Goal: Transaction & Acquisition: Purchase product/service

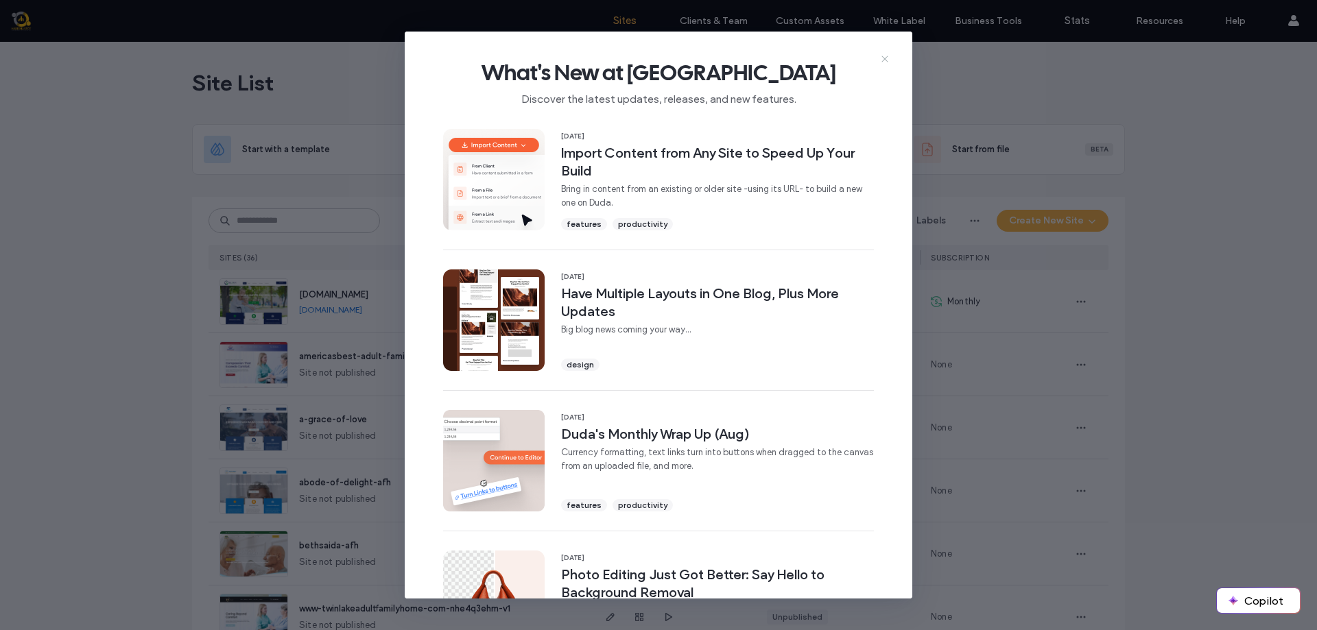
click at [885, 60] on icon at bounding box center [884, 58] width 11 height 11
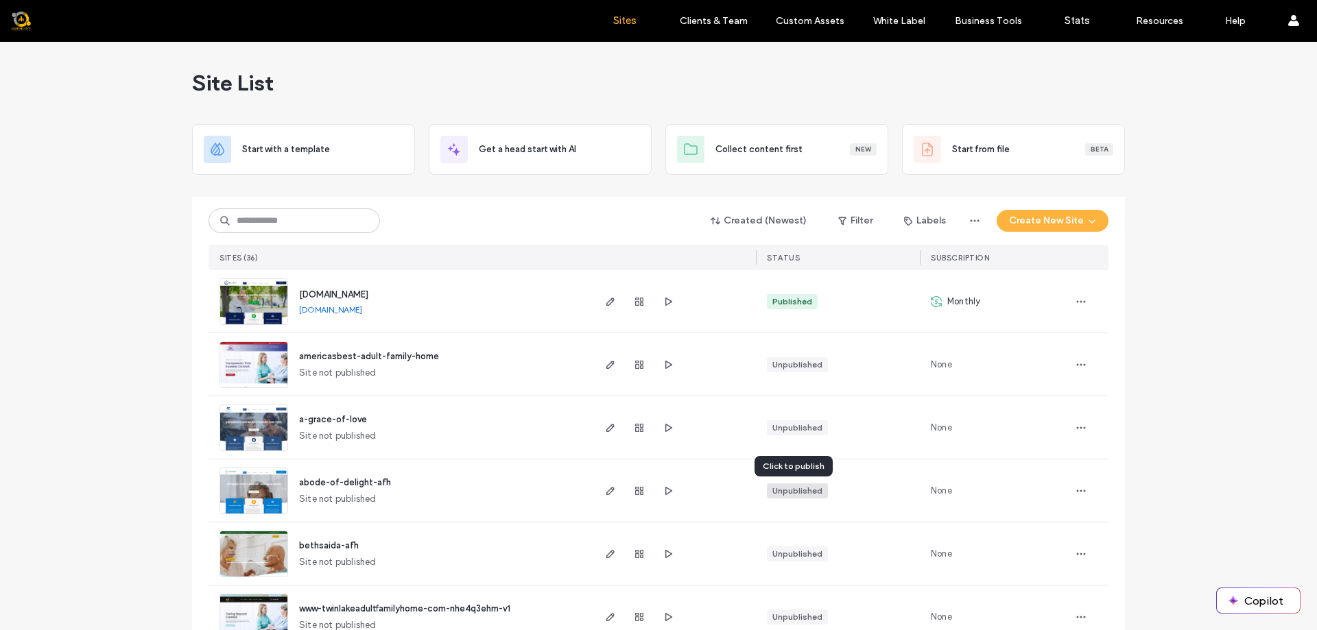
click at [795, 490] on div "Unpublished" at bounding box center [797, 491] width 50 height 12
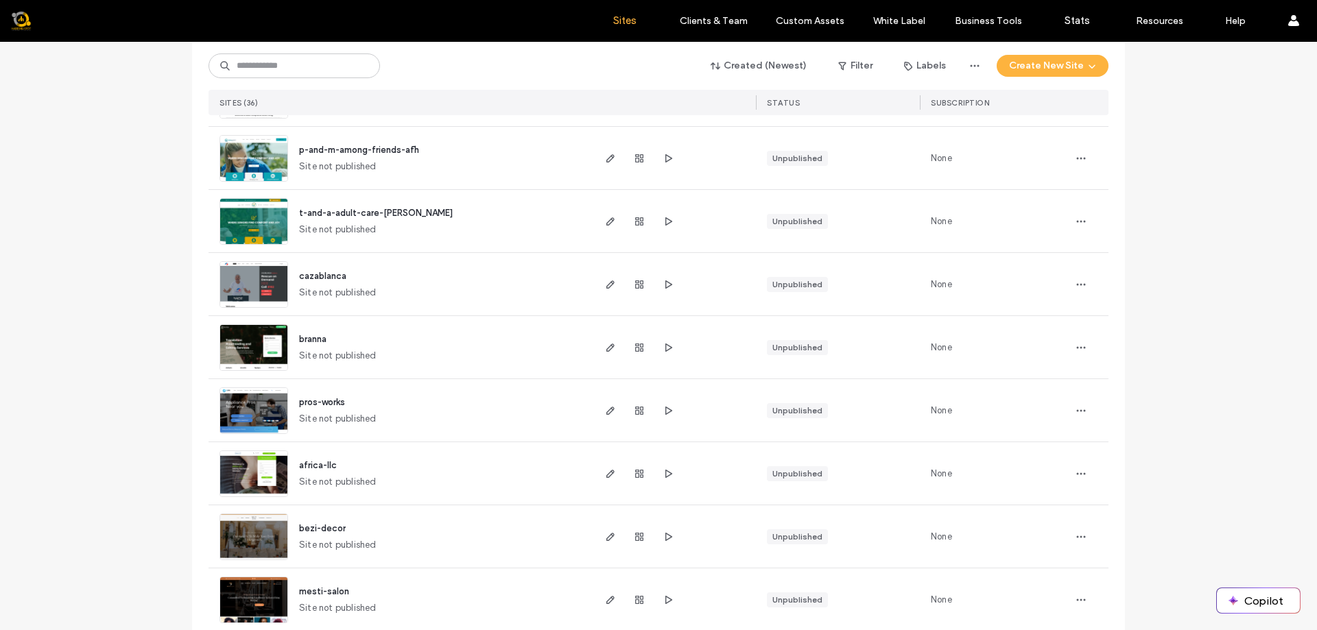
scroll to position [775, 0]
click at [807, 413] on div "Unpublished" at bounding box center [797, 410] width 50 height 12
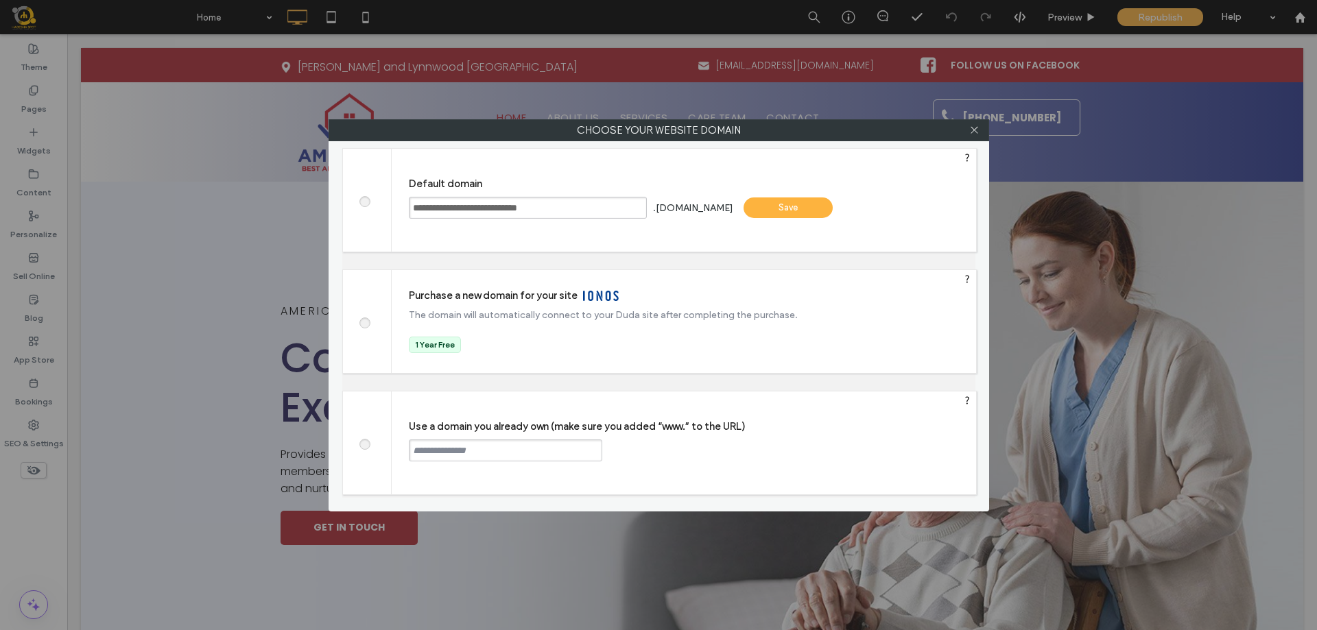
click at [225, 259] on div "**********" at bounding box center [658, 315] width 1317 height 630
click at [370, 327] on div at bounding box center [367, 321] width 49 height 103
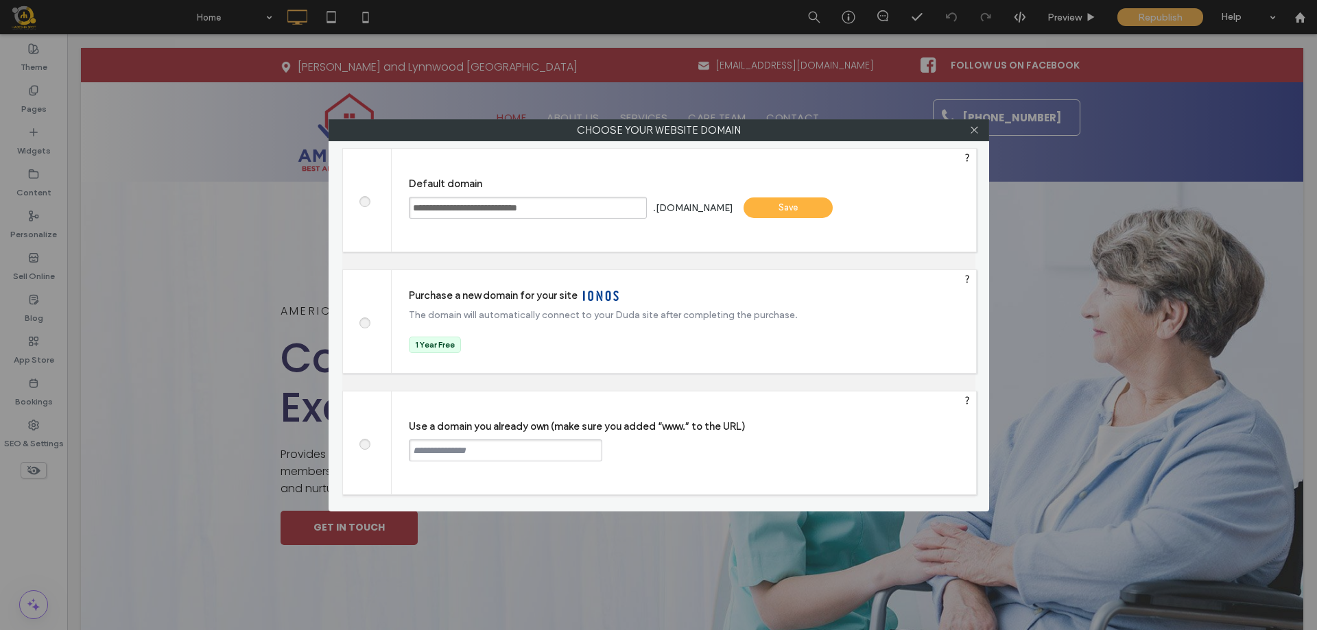
click at [364, 440] on span at bounding box center [364, 443] width 0 height 10
click at [503, 449] on input "text" at bounding box center [505, 451] width 193 height 22
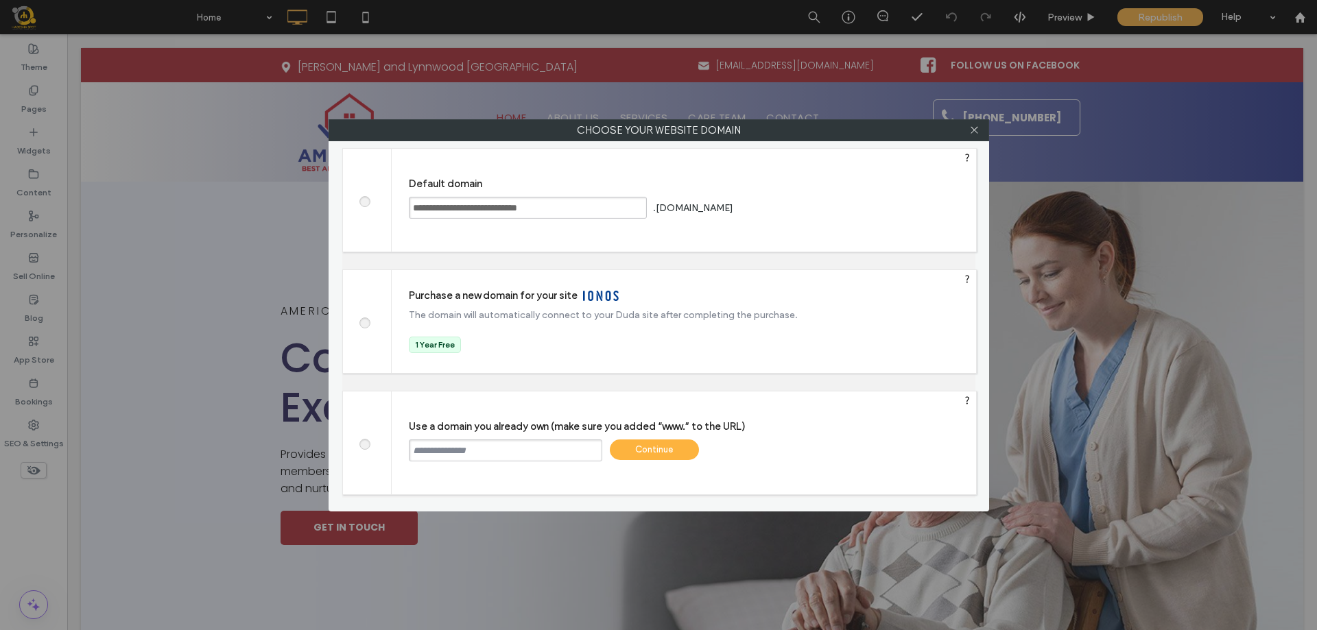
type input "*"
type input "**********"
click at [667, 447] on div "Continue" at bounding box center [654, 450] width 89 height 21
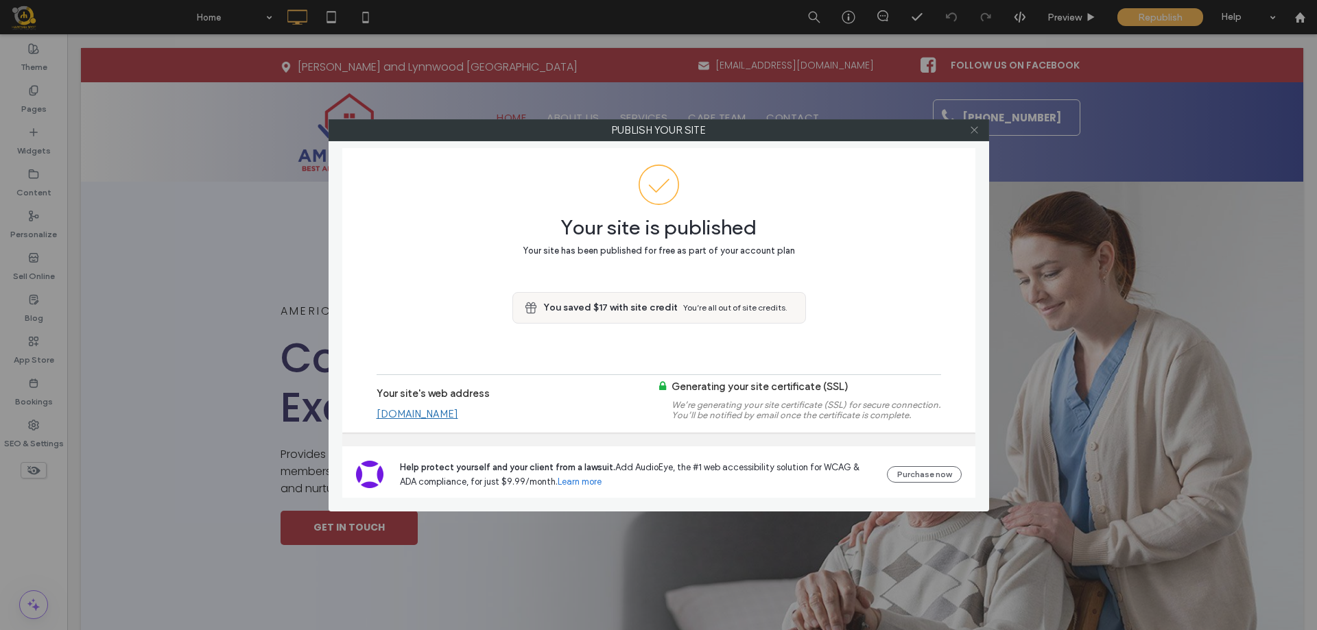
click at [977, 132] on icon at bounding box center [974, 130] width 10 height 10
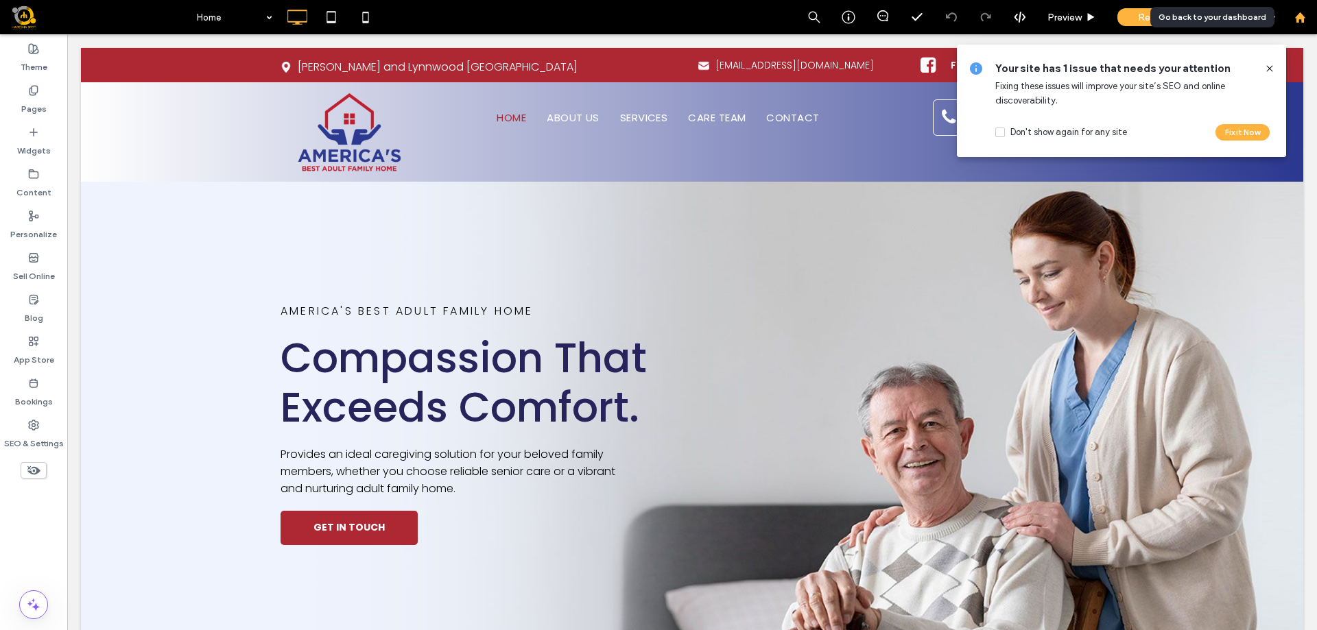
click at [1301, 15] on use at bounding box center [1299, 17] width 10 height 10
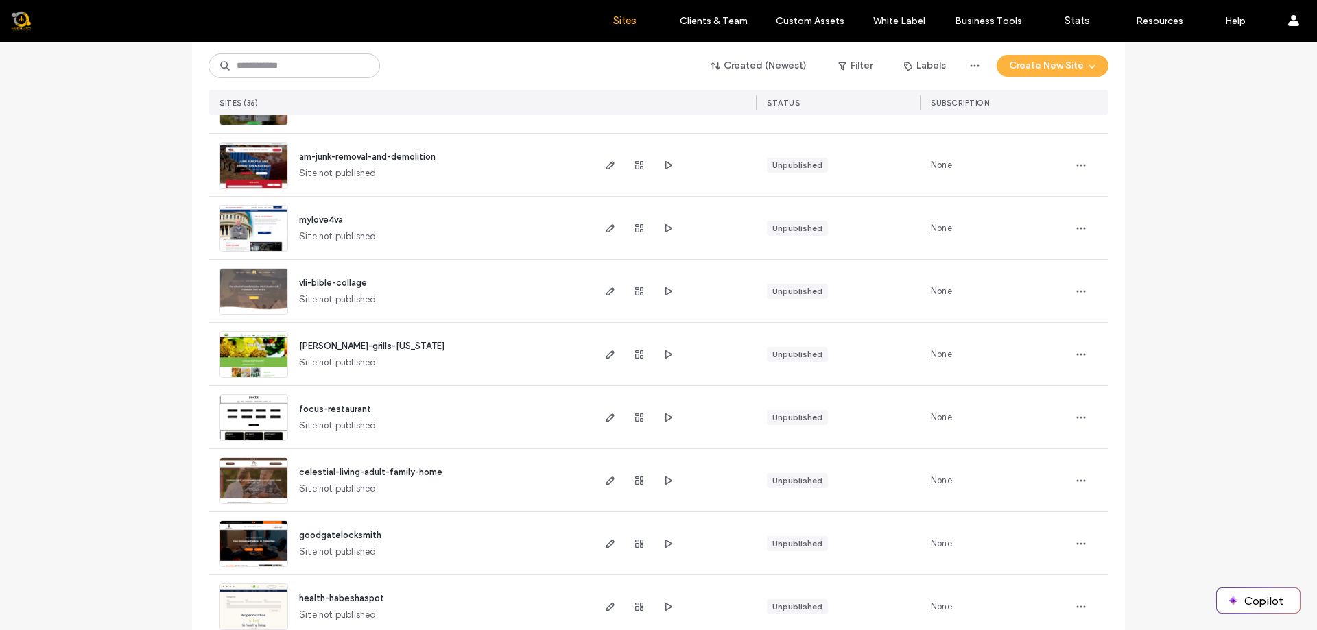
scroll to position [1643, 0]
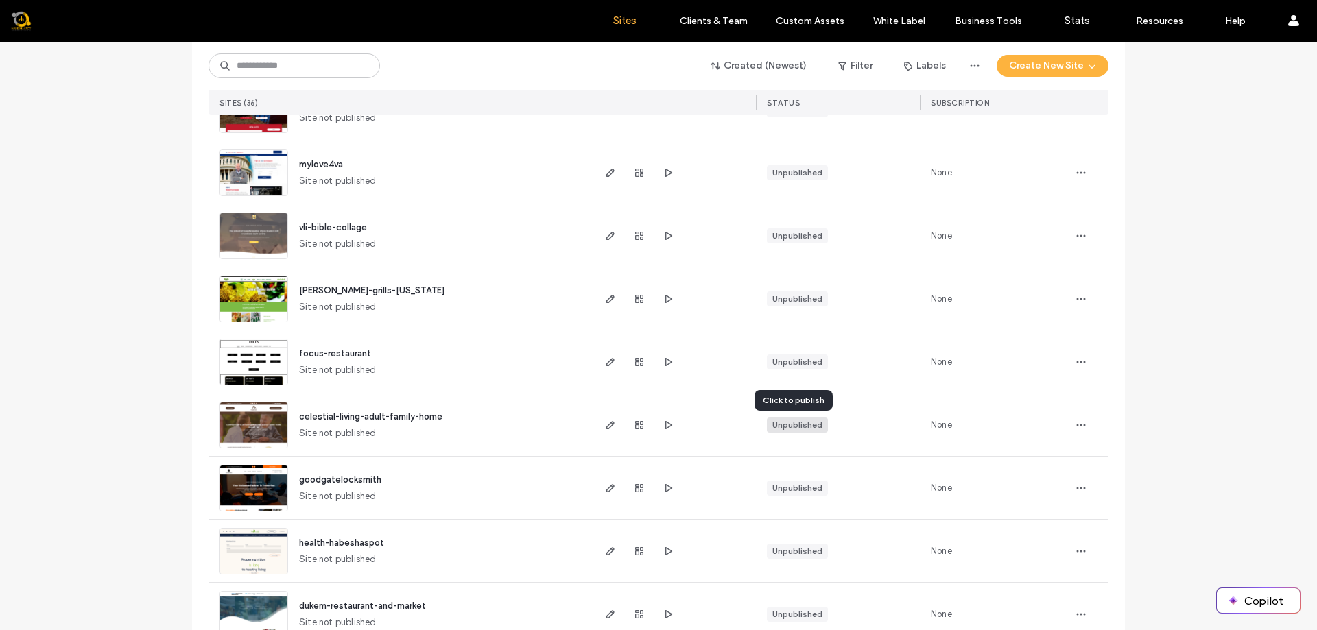
click at [800, 429] on div "Unpublished" at bounding box center [797, 425] width 50 height 12
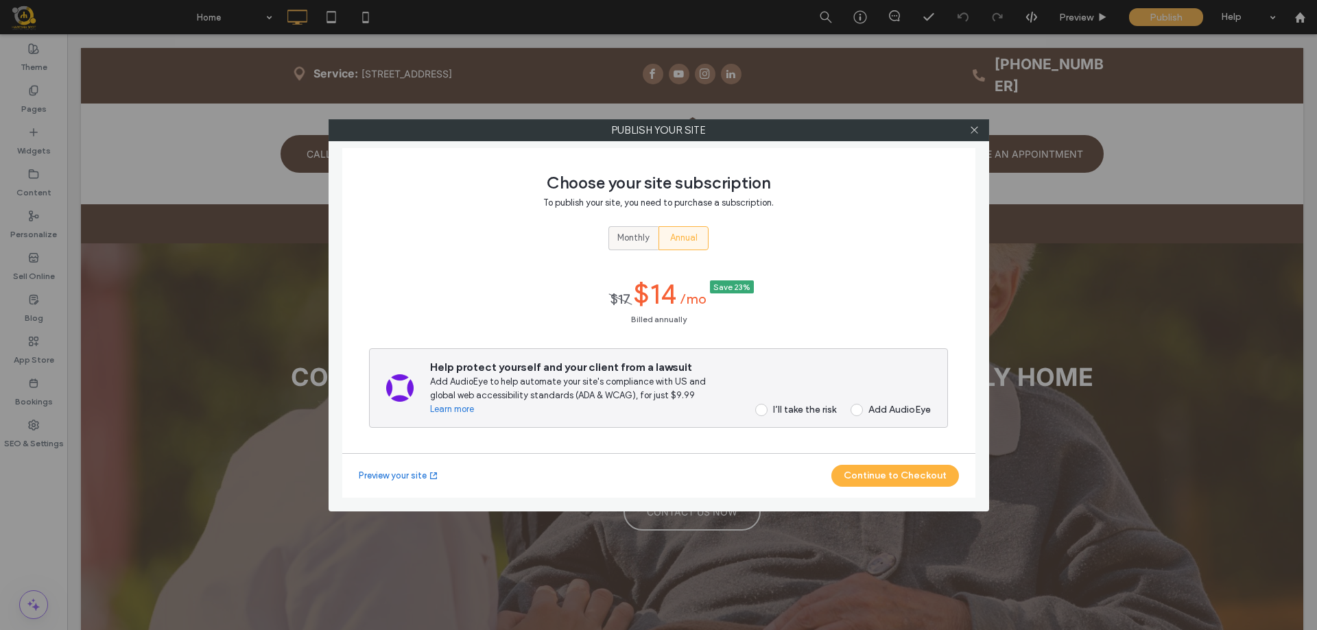
click at [635, 236] on span "Monthly" at bounding box center [633, 238] width 32 height 14
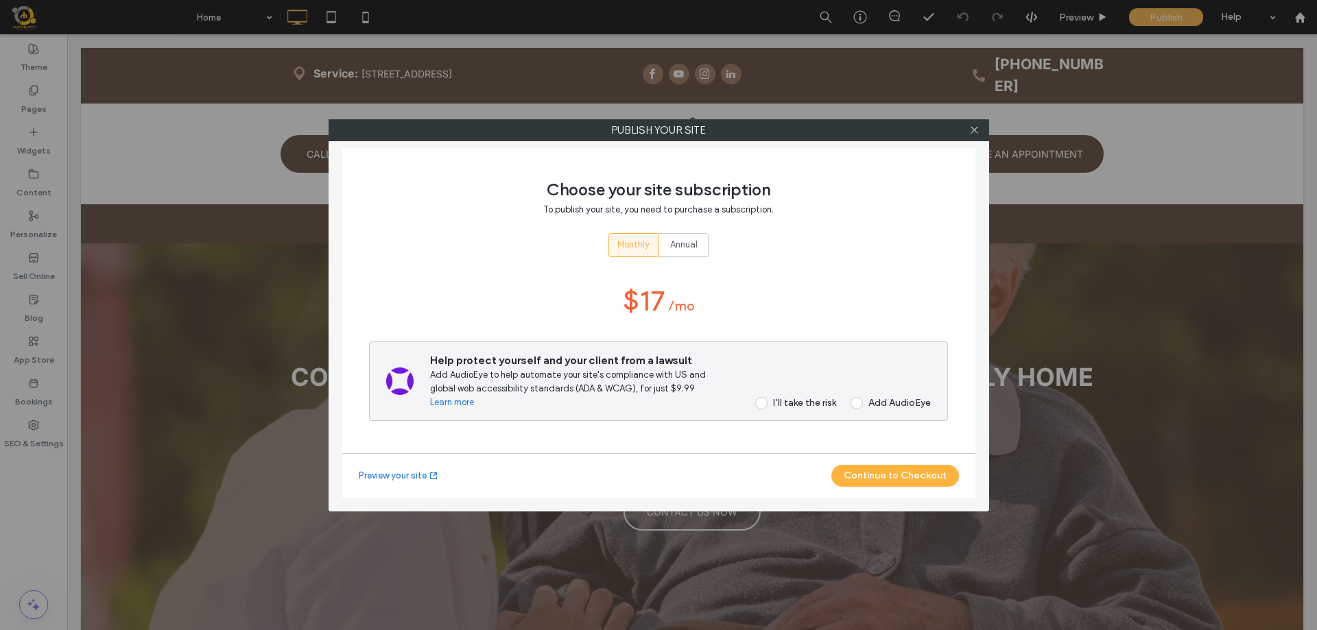
click at [764, 406] on span at bounding box center [761, 403] width 12 height 12
click at [904, 479] on button "Continue to Checkout" at bounding box center [895, 476] width 128 height 22
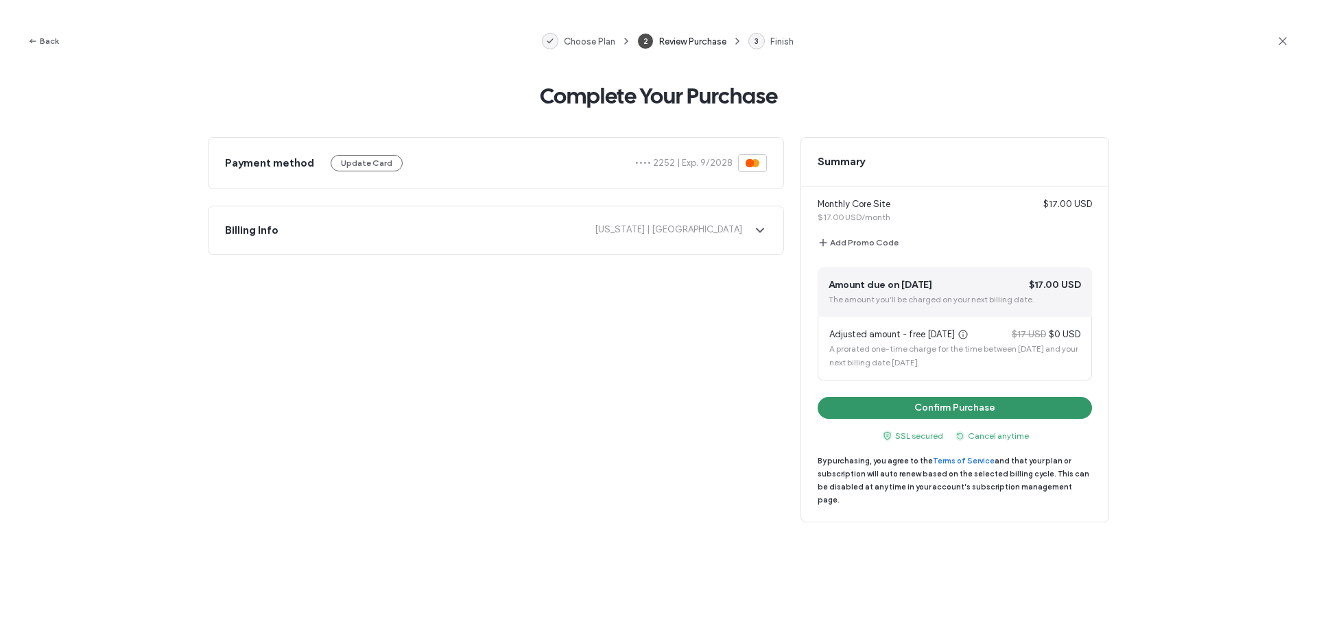
click at [984, 407] on button "Confirm Purchase" at bounding box center [955, 408] width 274 height 22
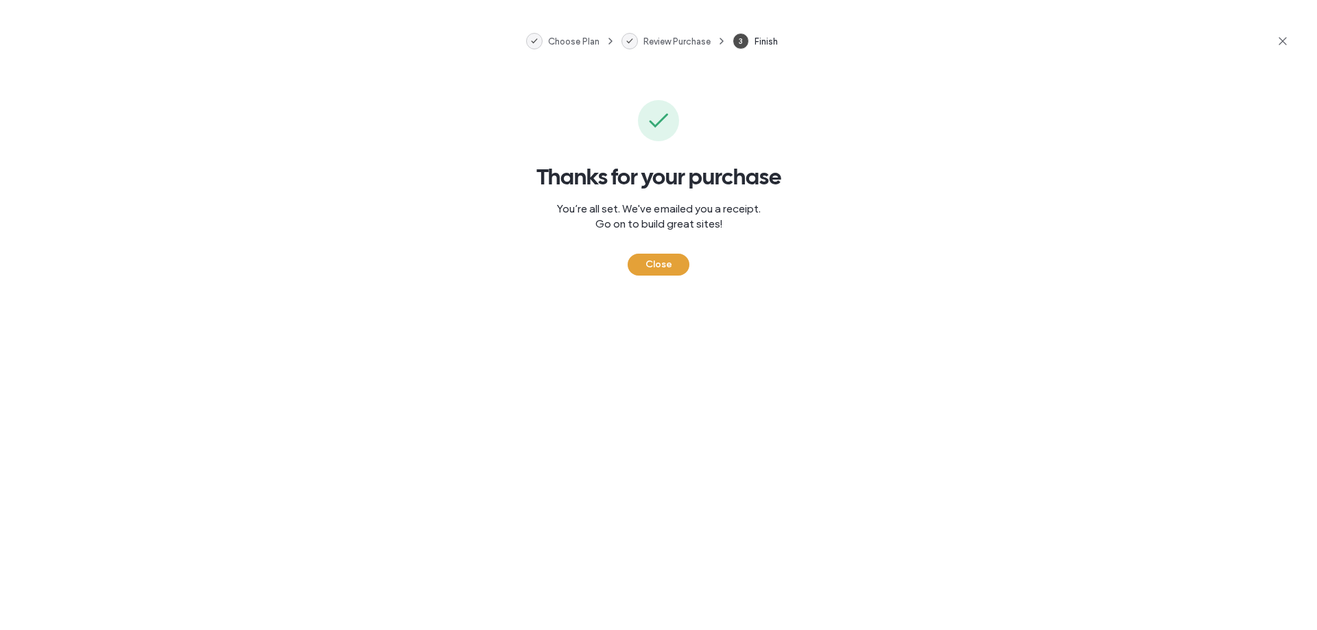
click at [665, 260] on button "Close" at bounding box center [659, 265] width 62 height 22
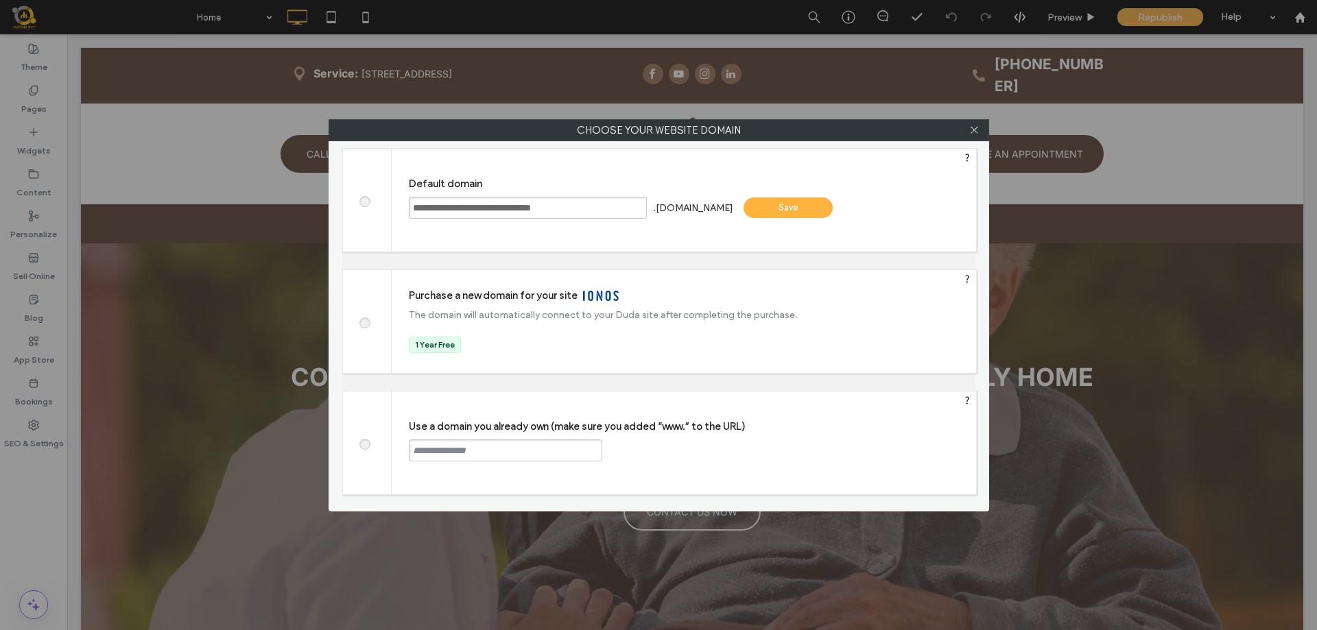
click at [364, 448] on span at bounding box center [364, 443] width 0 height 10
click at [449, 457] on input "text" at bounding box center [505, 451] width 193 height 22
type input "**********"
click at [665, 451] on div "Continue" at bounding box center [654, 450] width 89 height 21
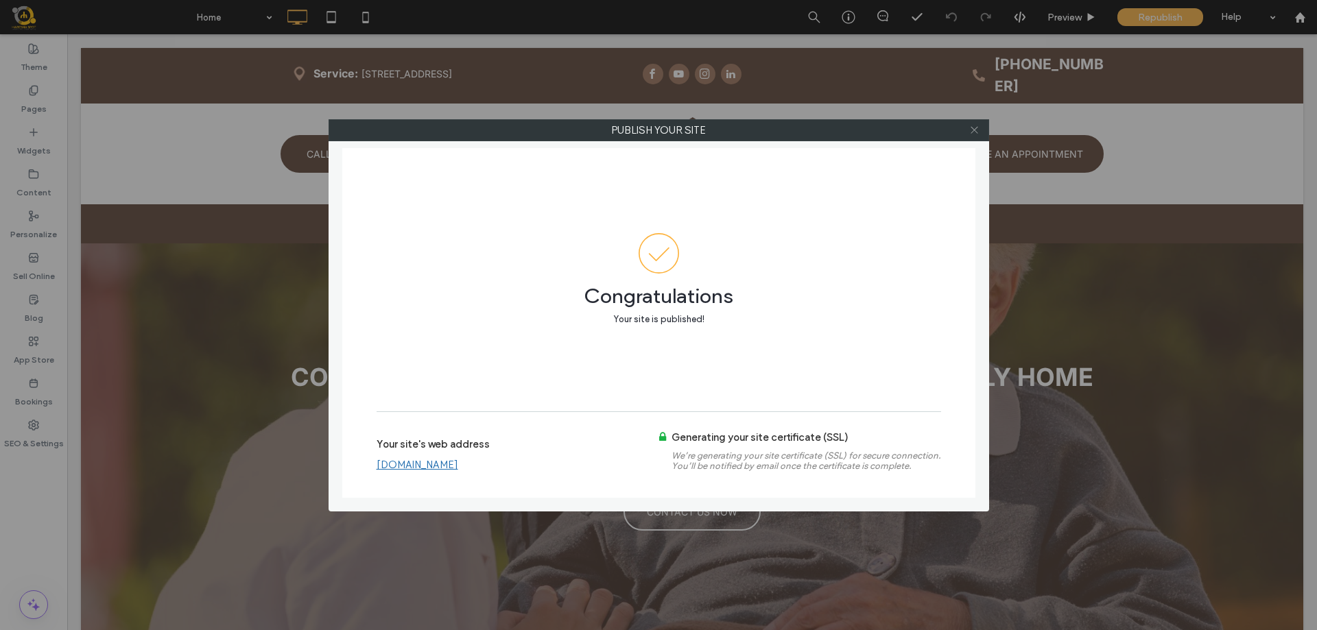
click at [975, 128] on icon at bounding box center [974, 130] width 10 height 10
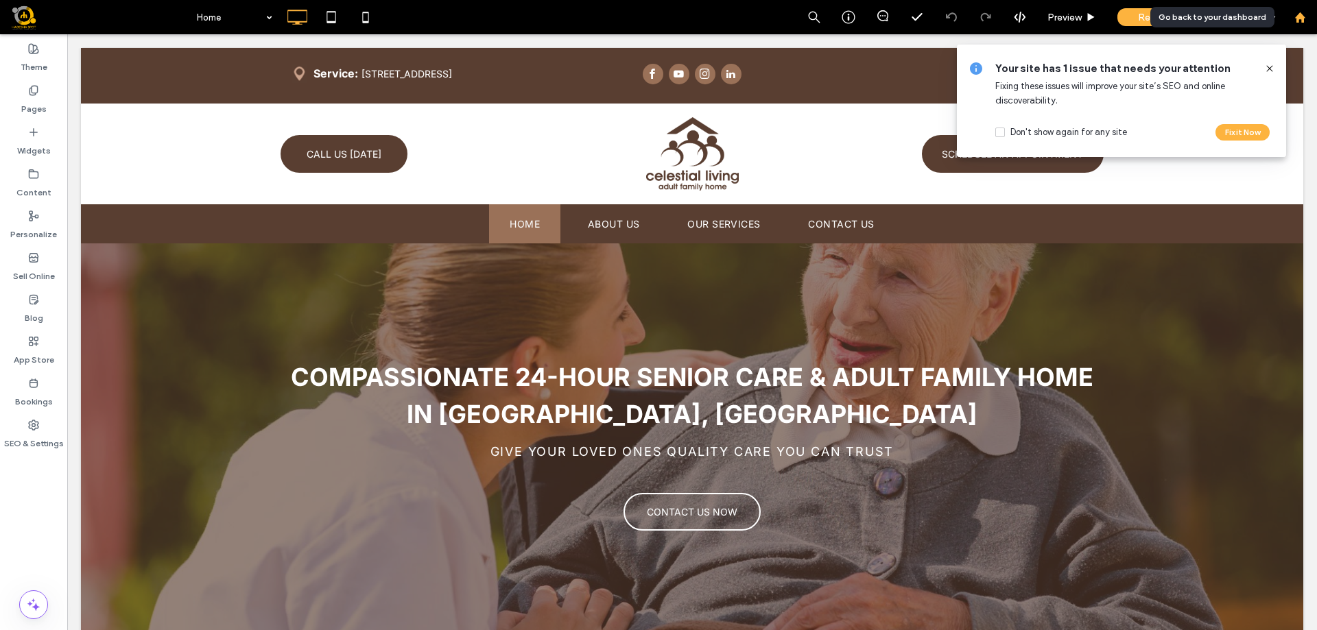
click at [1302, 20] on use at bounding box center [1299, 17] width 10 height 10
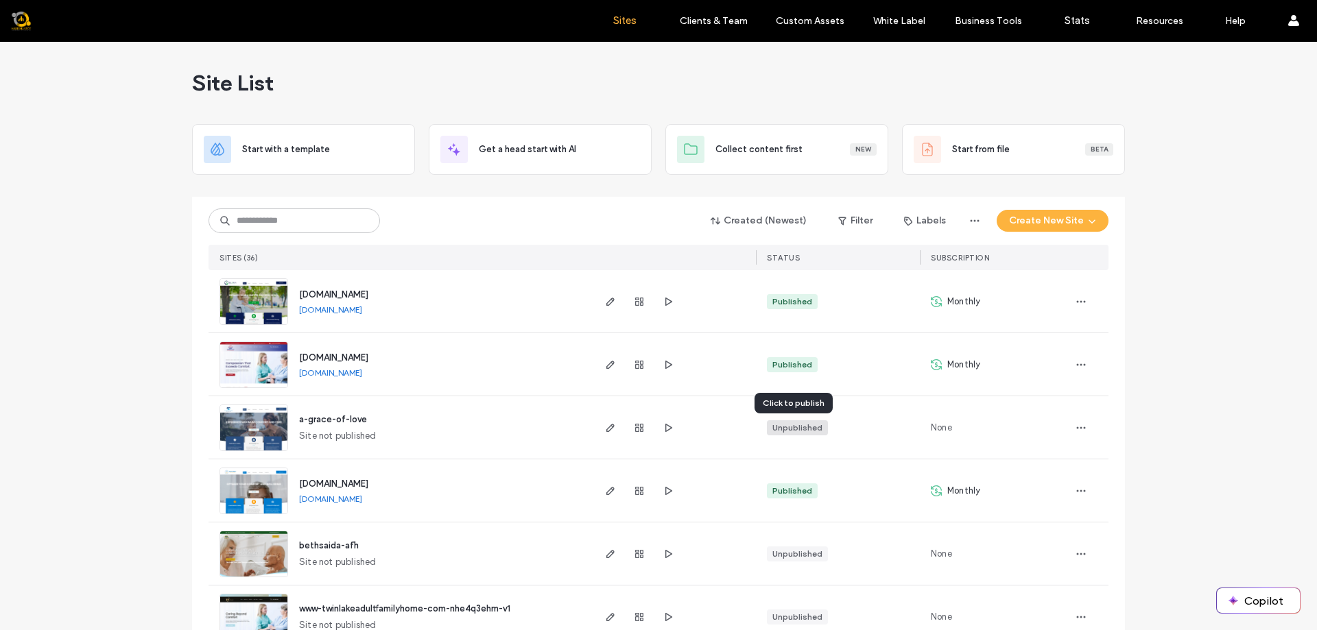
click at [792, 427] on div "Unpublished" at bounding box center [797, 428] width 50 height 12
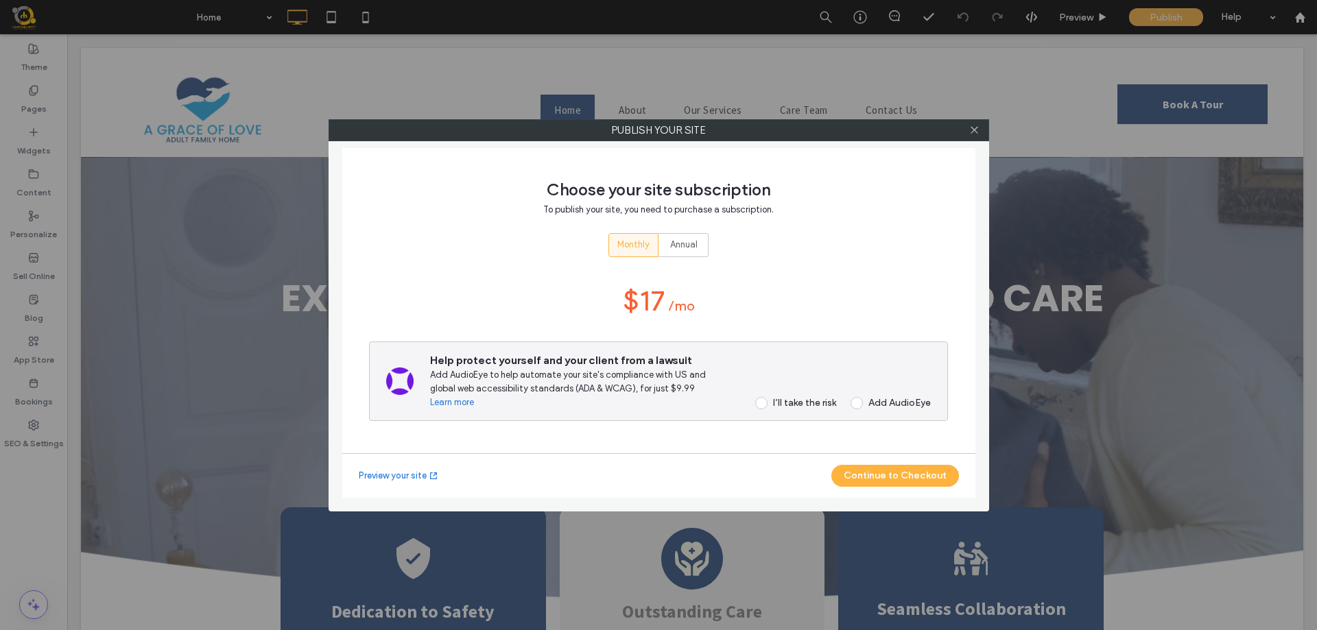
click at [762, 402] on span at bounding box center [761, 403] width 12 height 12
click at [901, 476] on button "Continue to Checkout" at bounding box center [895, 476] width 128 height 22
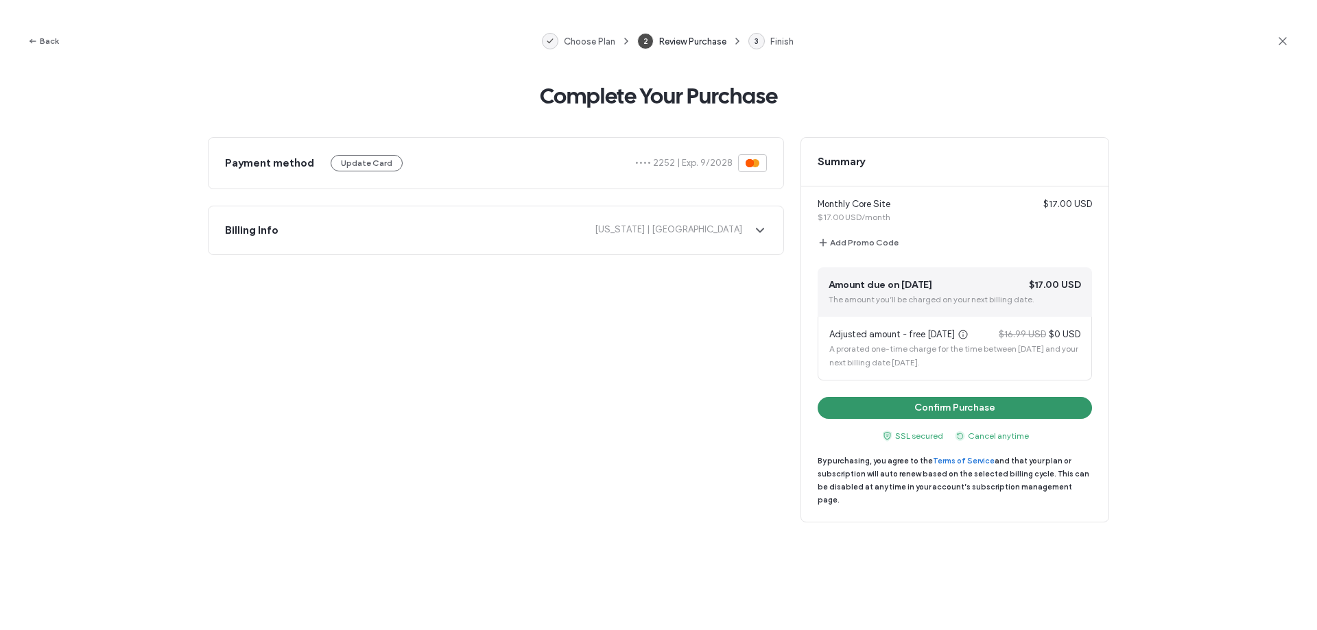
click at [966, 408] on button "Confirm Purchase" at bounding box center [955, 408] width 274 height 22
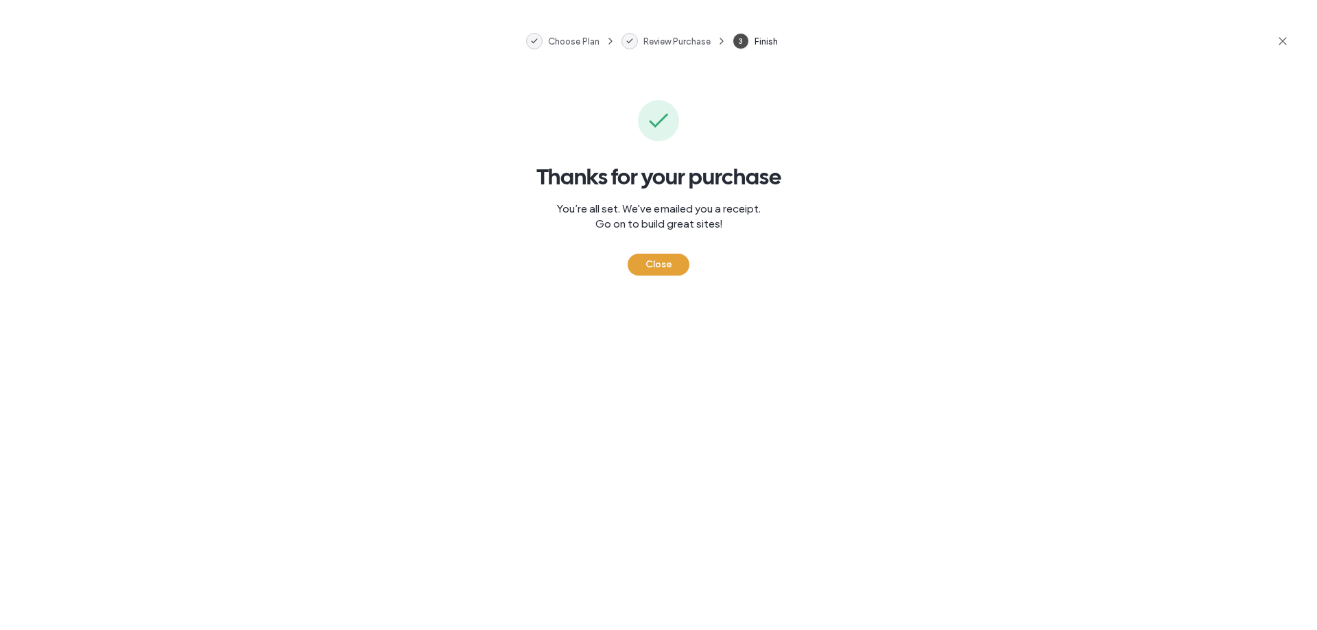
click at [671, 262] on button "Close" at bounding box center [659, 265] width 62 height 22
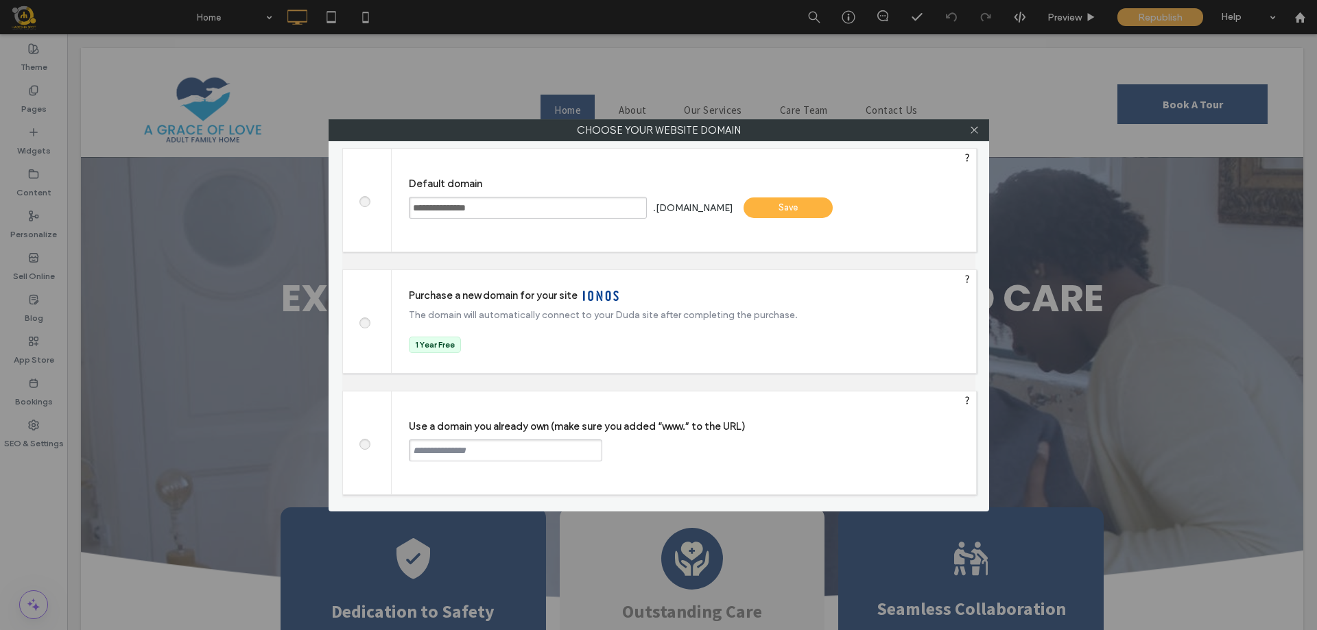
click at [364, 443] on span at bounding box center [364, 443] width 0 height 10
click at [468, 451] on input "text" at bounding box center [505, 451] width 193 height 22
type input "**********"
click at [646, 451] on div "Continue" at bounding box center [654, 450] width 89 height 21
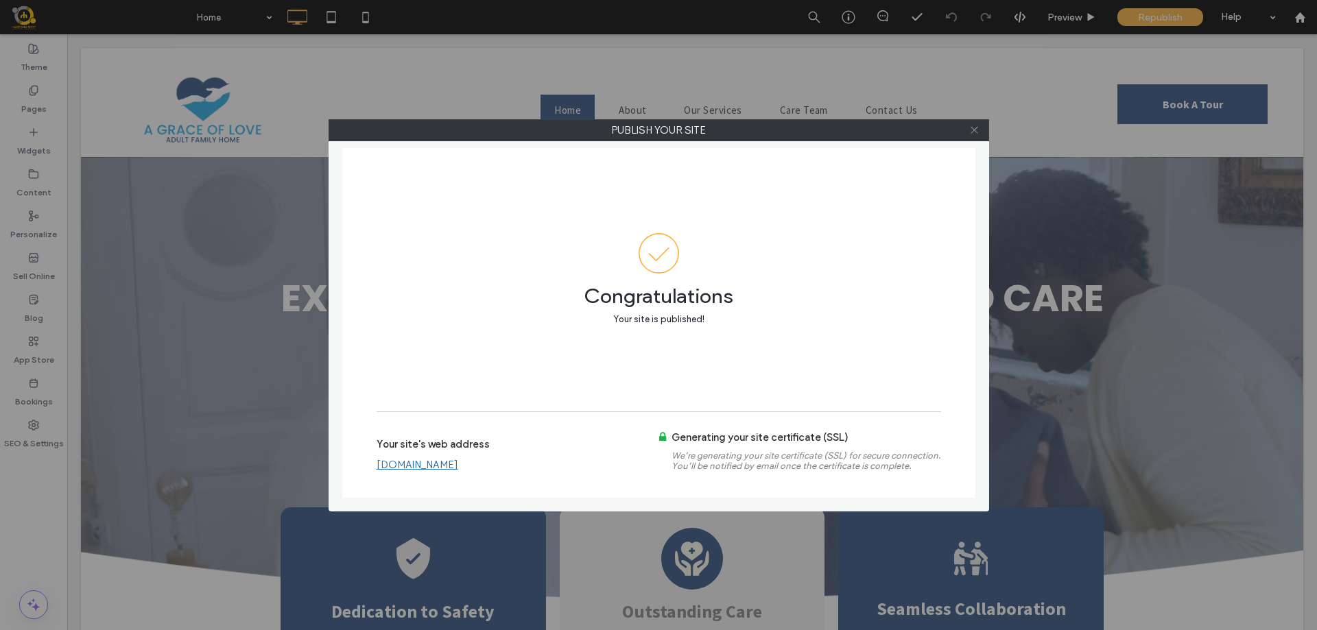
click at [977, 131] on icon at bounding box center [974, 130] width 10 height 10
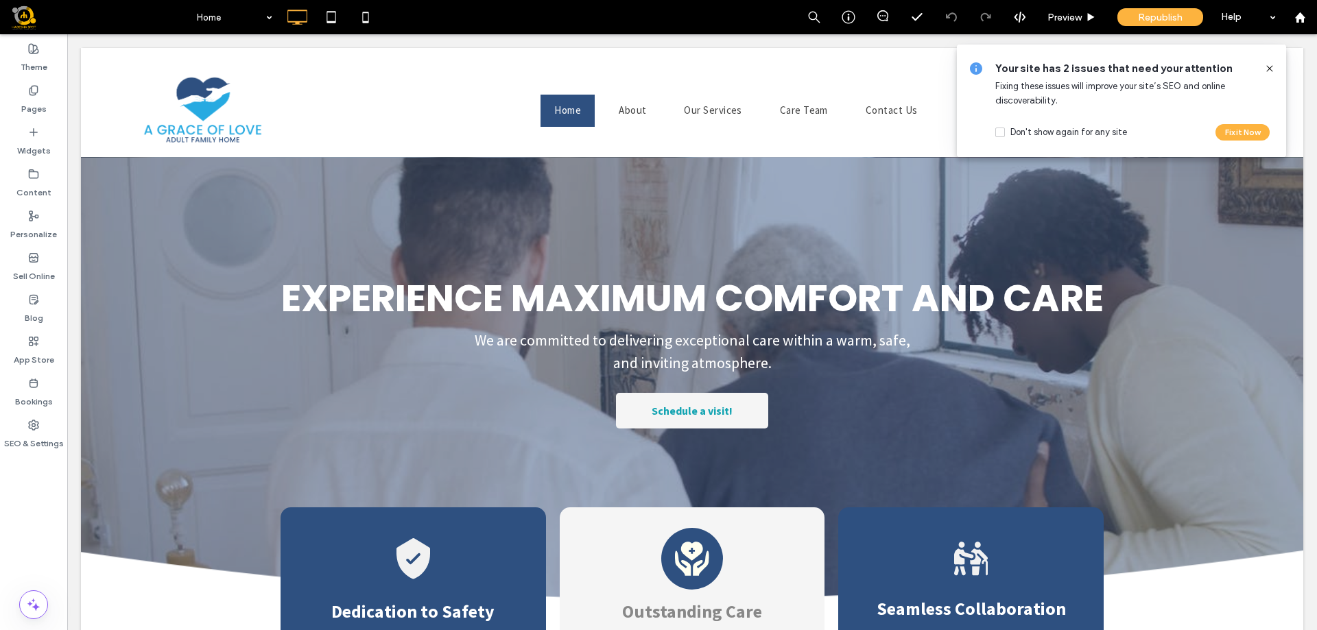
click at [1268, 69] on icon at bounding box center [1269, 68] width 11 height 11
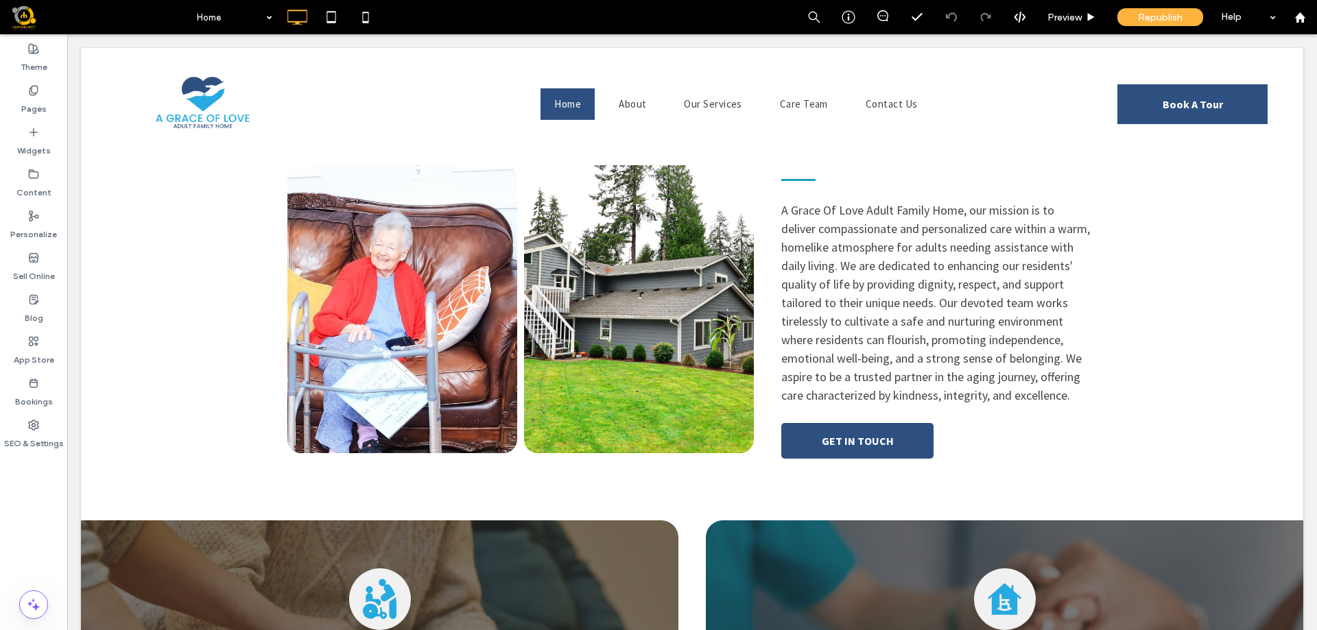
scroll to position [545, 0]
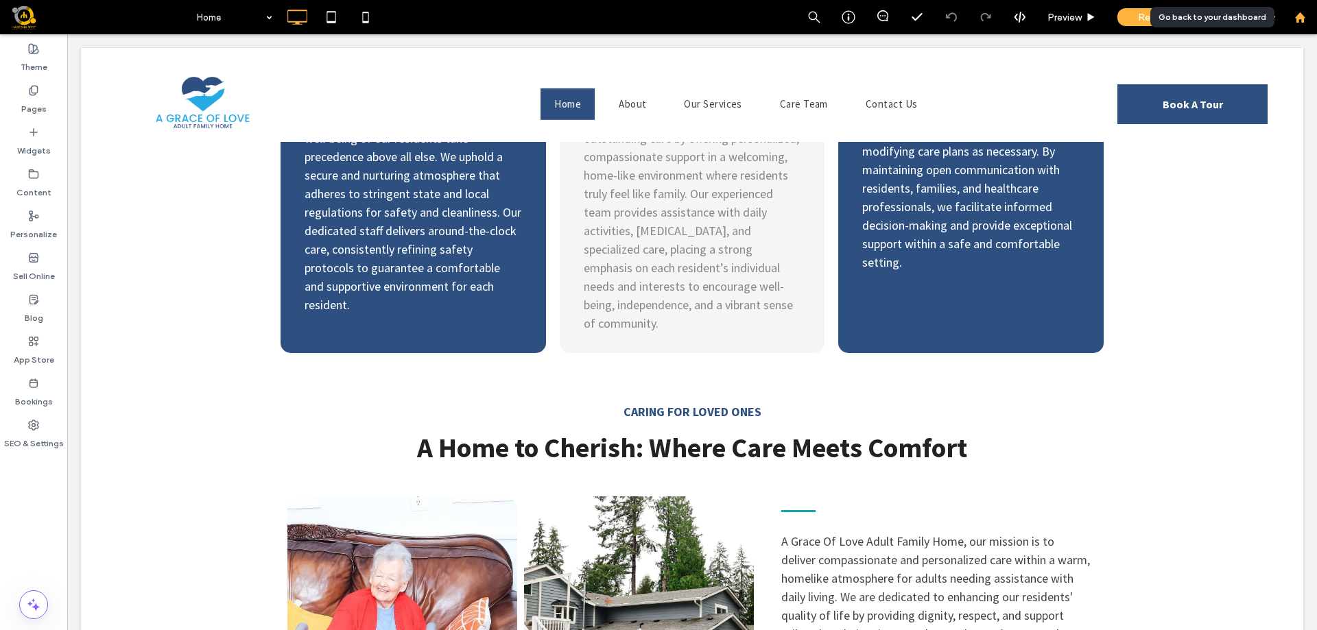
click at [1304, 23] on icon at bounding box center [1300, 18] width 12 height 12
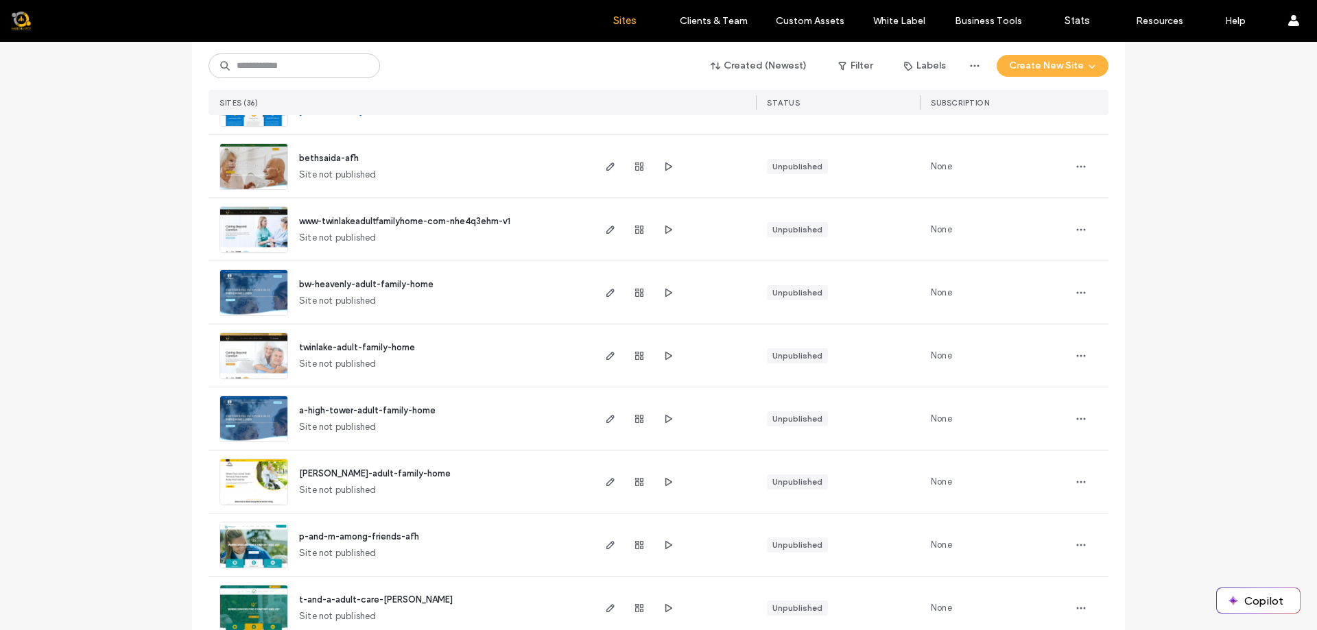
scroll to position [394, 0]
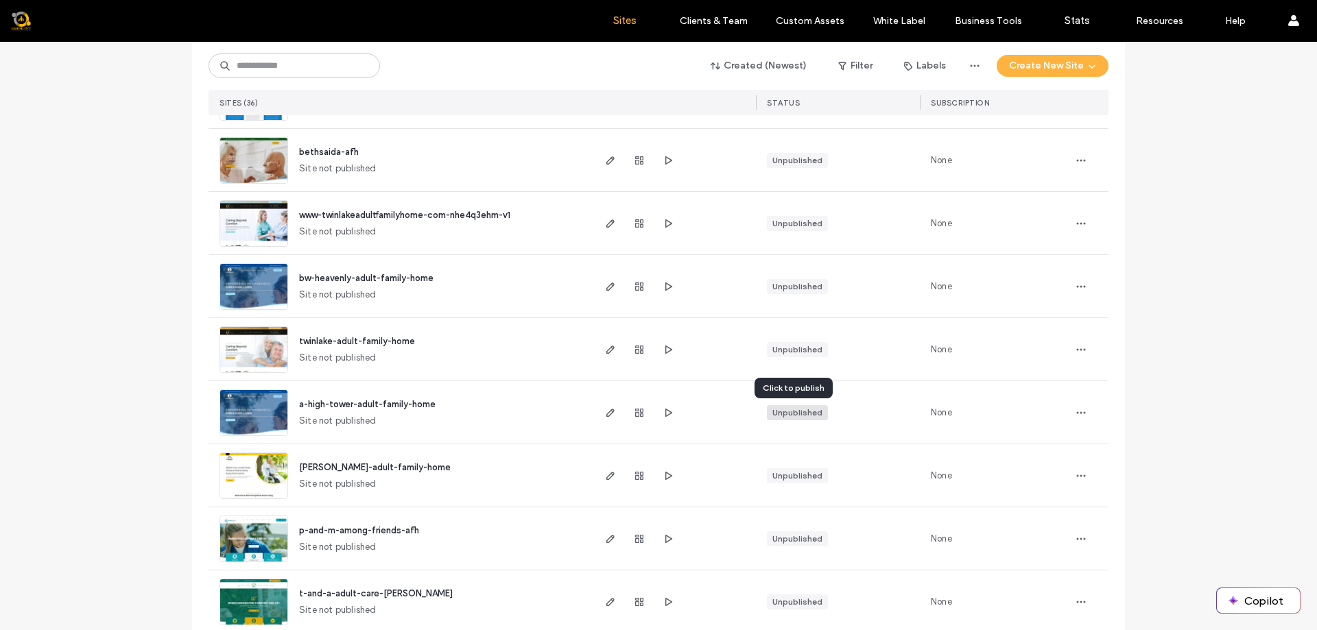
click at [798, 418] on div "Unpublished" at bounding box center [797, 413] width 50 height 12
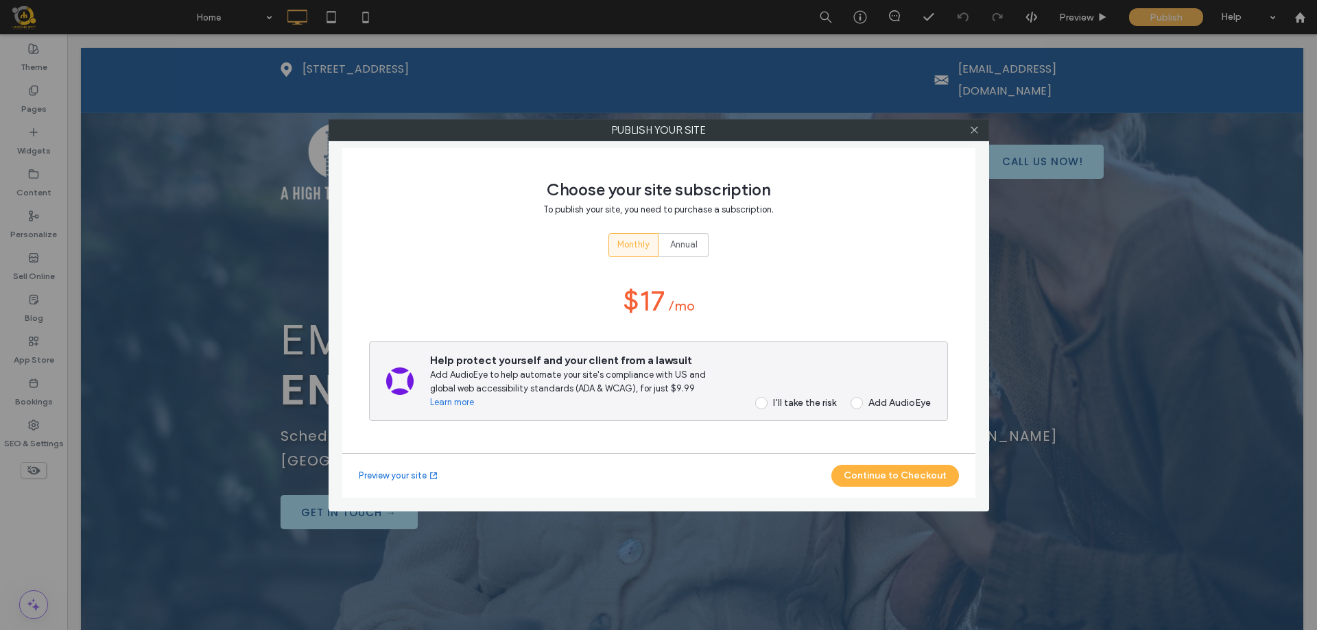
click at [765, 403] on span at bounding box center [761, 403] width 12 height 12
click at [898, 479] on button "Continue to Checkout" at bounding box center [895, 476] width 128 height 22
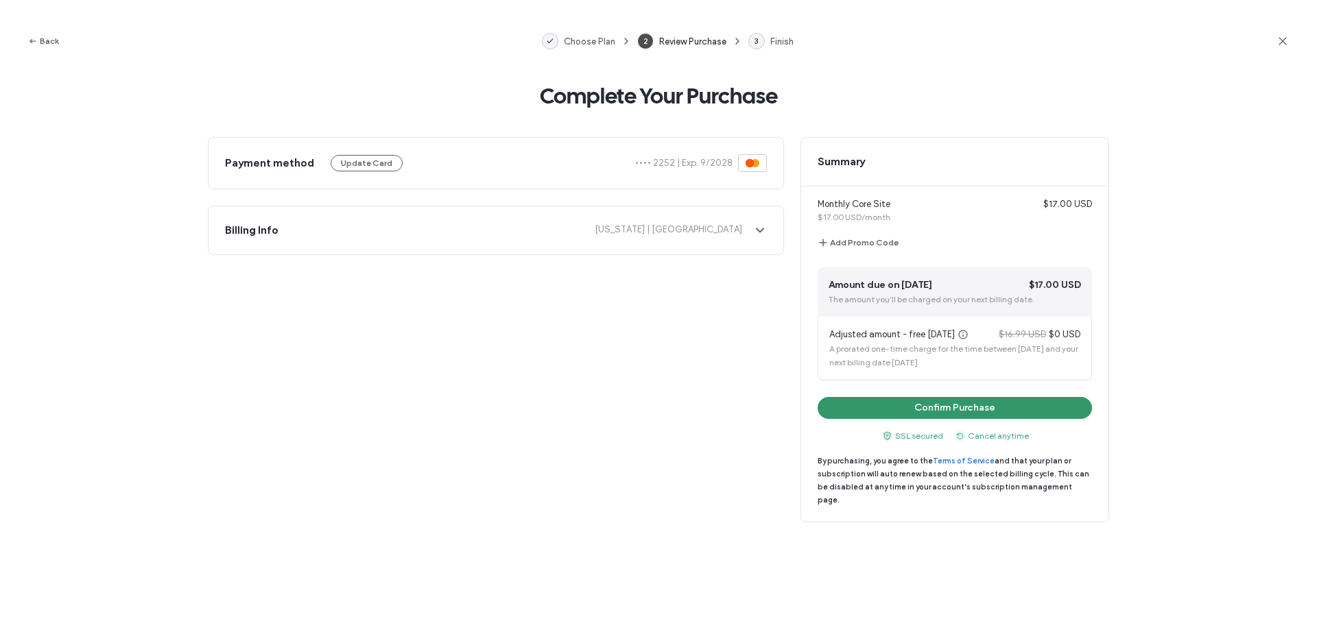
click at [954, 411] on button "Confirm Purchase" at bounding box center [955, 408] width 274 height 22
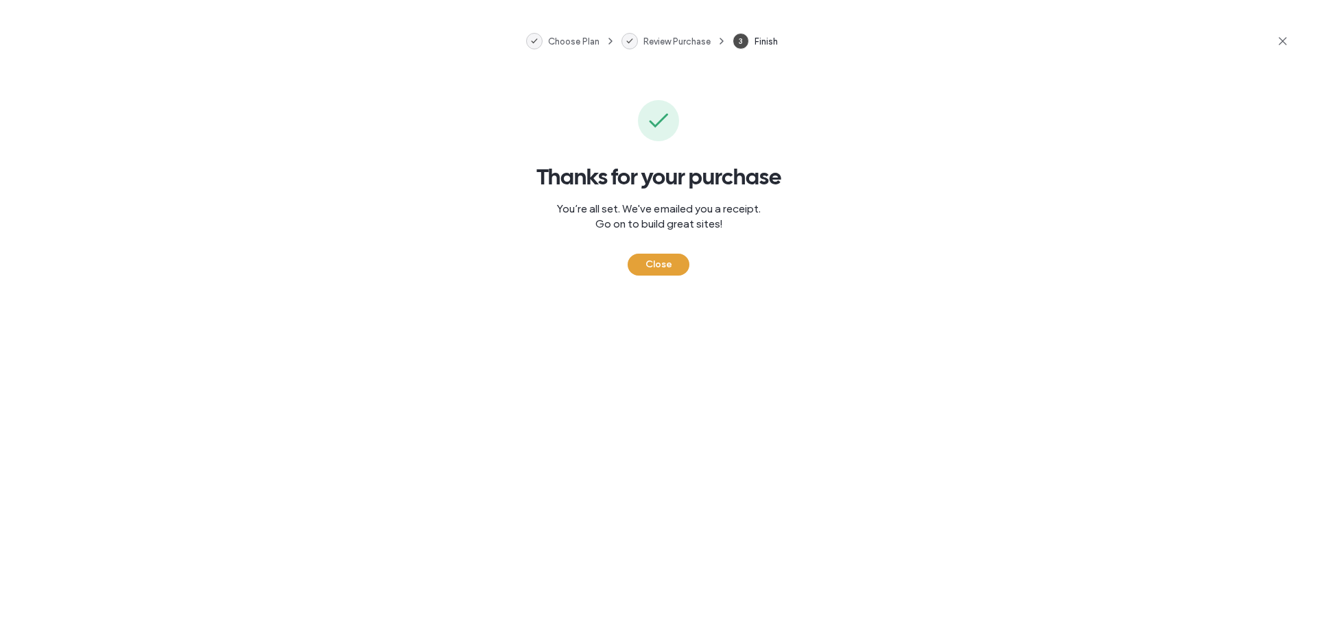
click at [656, 271] on button "Close" at bounding box center [659, 265] width 62 height 22
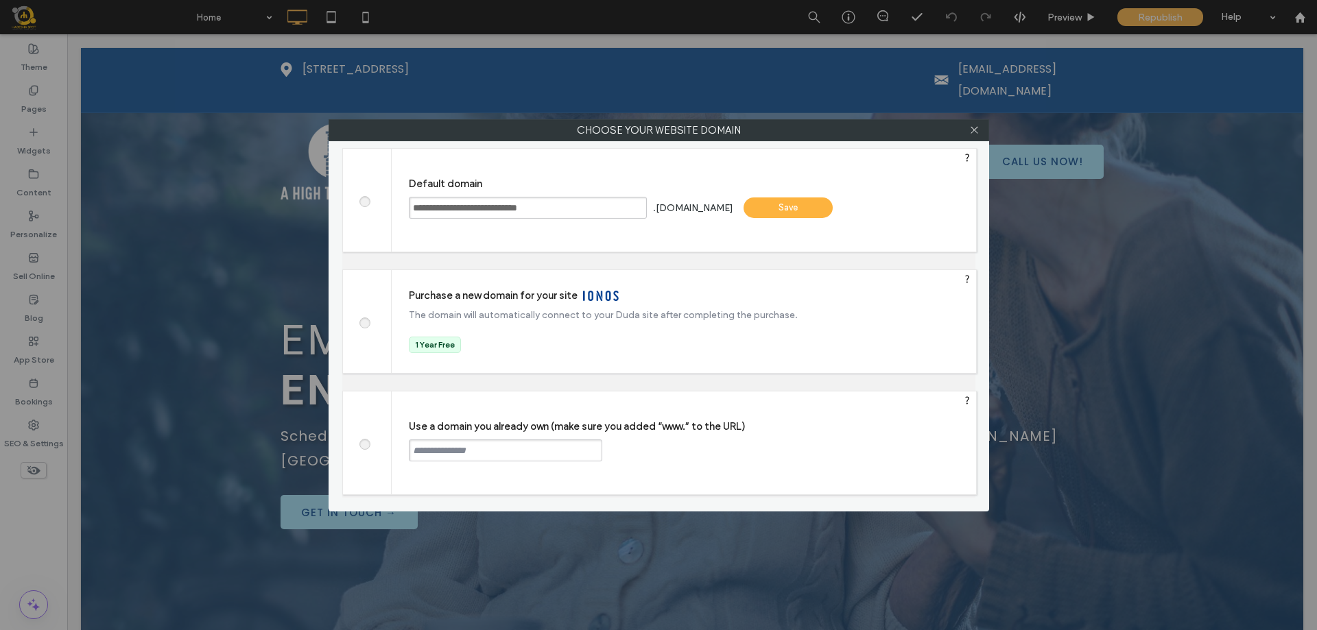
click at [364, 448] on span at bounding box center [364, 443] width 0 height 10
click at [418, 451] on input "text" at bounding box center [505, 451] width 193 height 22
type input "**********"
click at [672, 442] on div "Continue" at bounding box center [654, 450] width 89 height 21
